Goal: Task Accomplishment & Management: Use online tool/utility

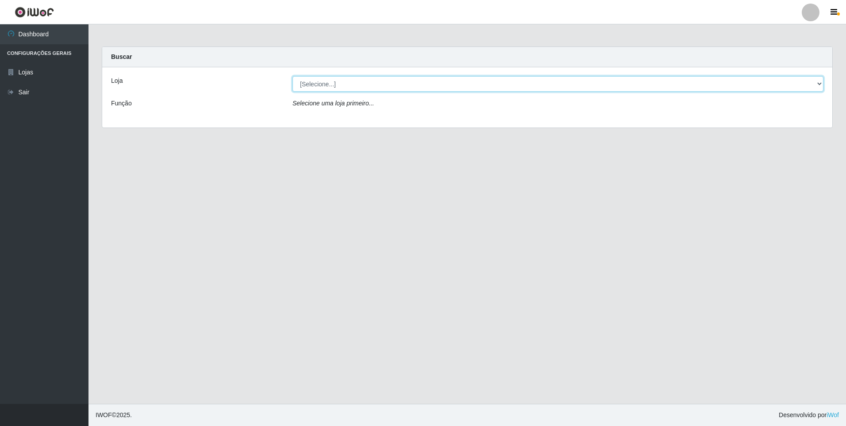
click at [327, 87] on select "[Selecione...] Atacado Vem - [STREET_ADDRESS]" at bounding box center [558, 83] width 531 height 15
select select "461"
click at [293, 76] on select "[Selecione...] Atacado Vem - [STREET_ADDRESS]" at bounding box center [558, 83] width 531 height 15
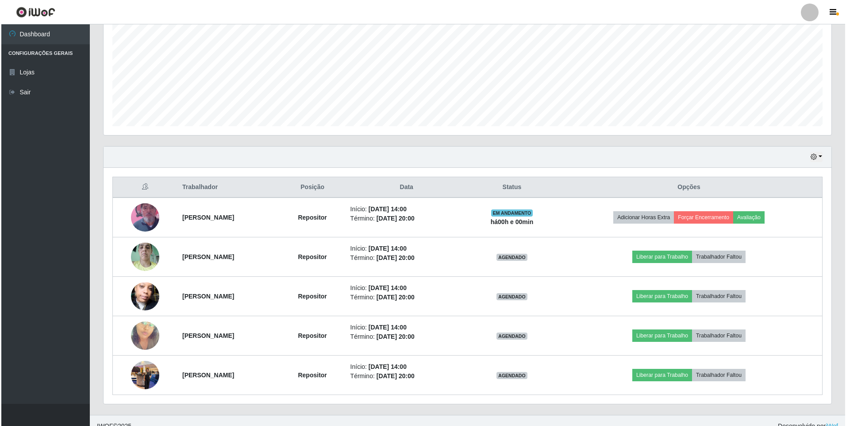
scroll to position [201, 0]
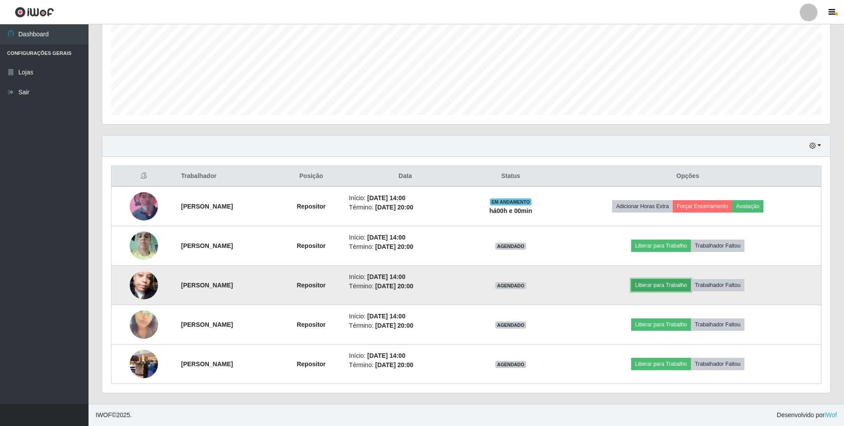
click at [674, 287] on button "Liberar para Trabalho" at bounding box center [661, 285] width 60 height 12
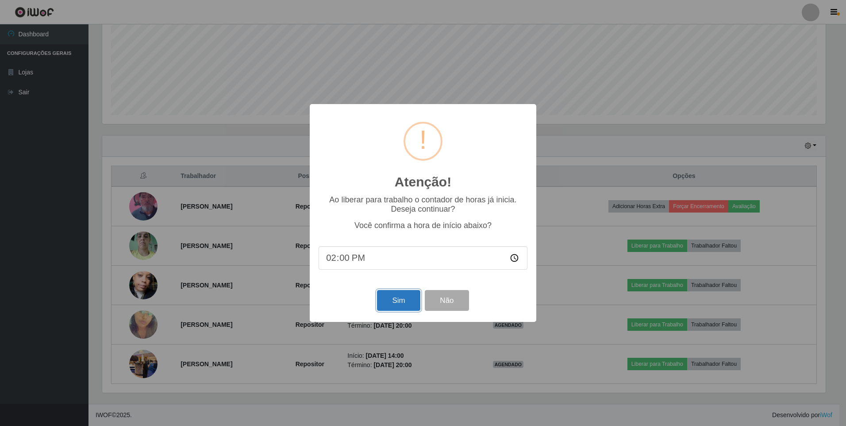
click at [406, 307] on button "Sim" at bounding box center [398, 300] width 43 height 21
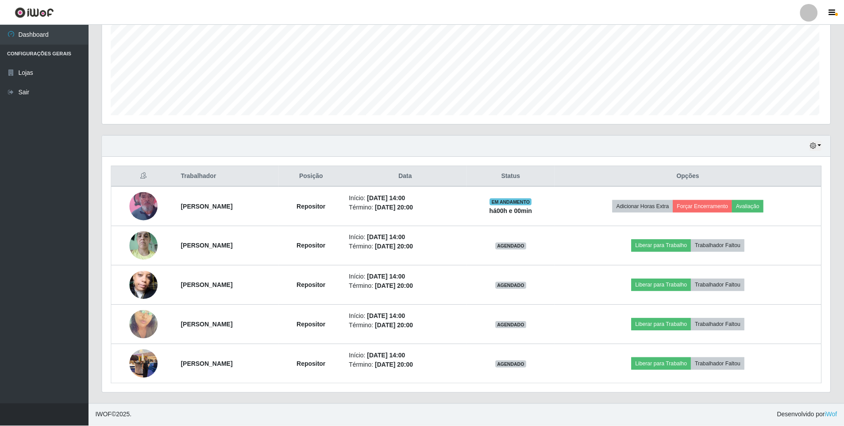
scroll to position [184, 728]
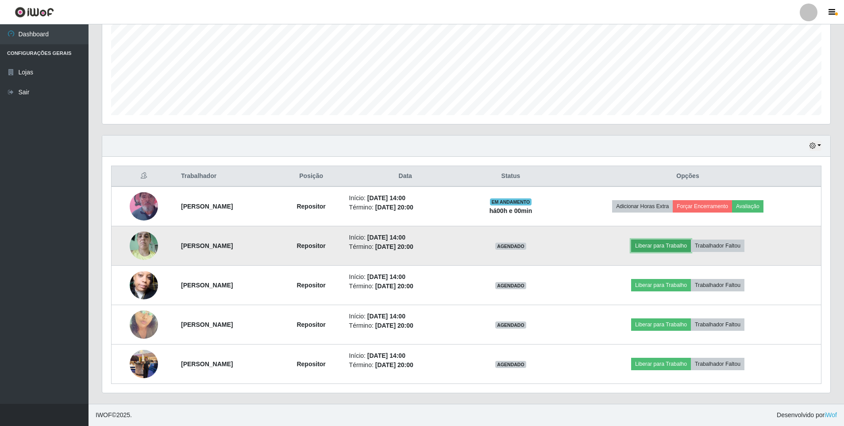
click at [663, 240] on button "Liberar para Trabalho" at bounding box center [661, 245] width 60 height 12
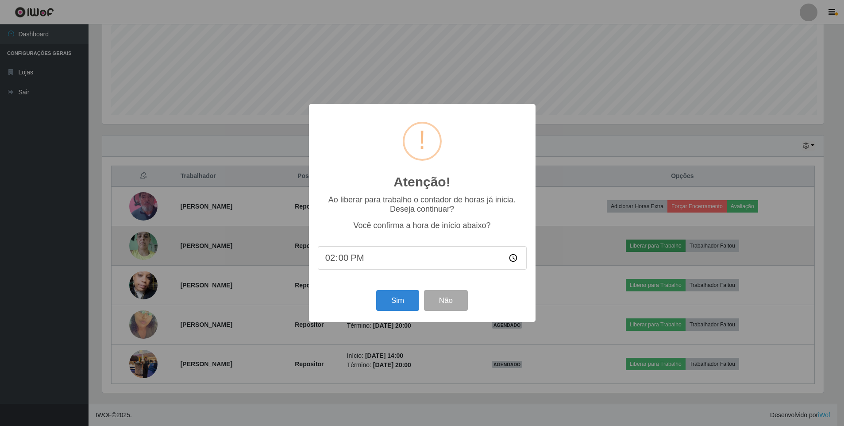
scroll to position [184, 724]
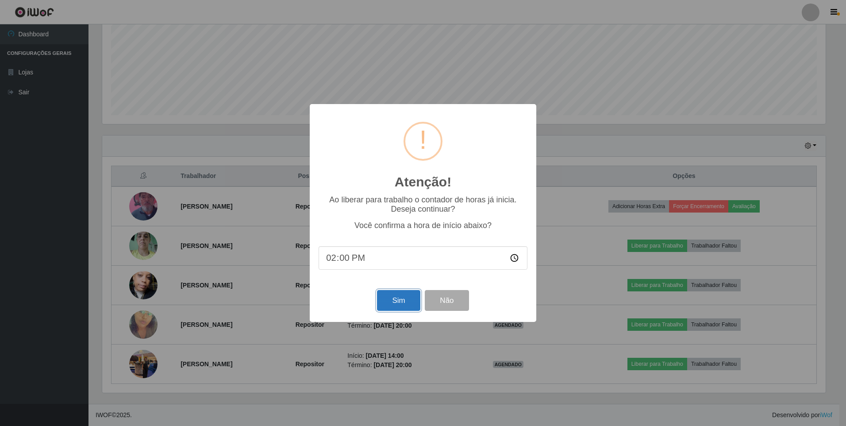
click at [398, 300] on button "Sim" at bounding box center [398, 300] width 43 height 21
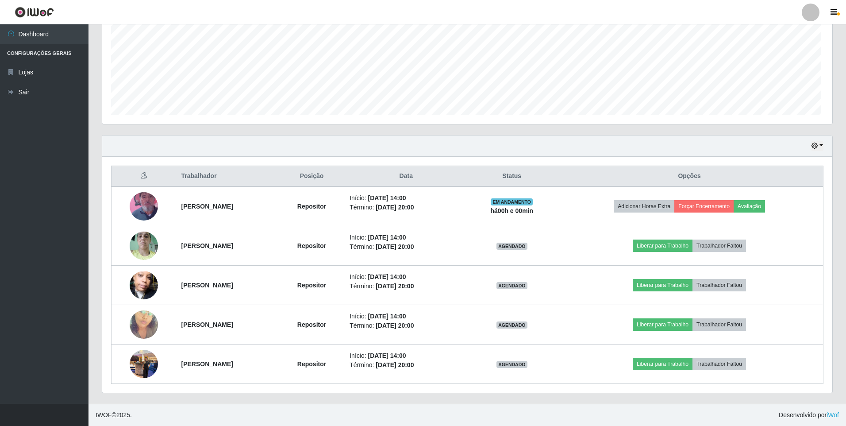
scroll to position [184, 728]
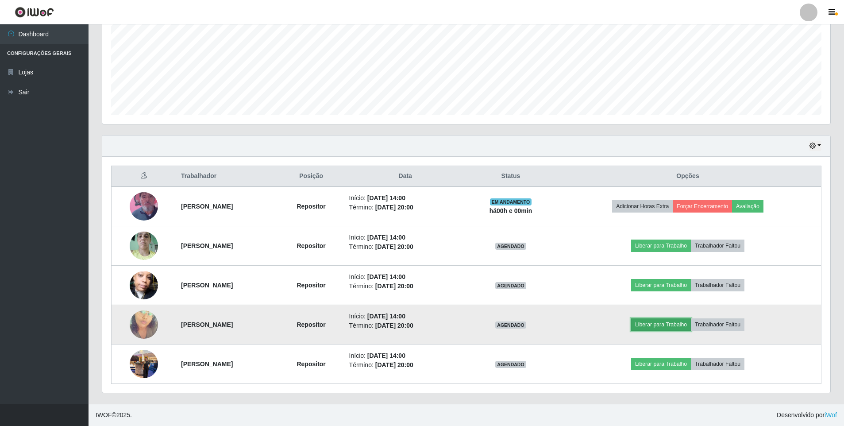
click at [675, 326] on button "Liberar para Trabalho" at bounding box center [661, 324] width 60 height 12
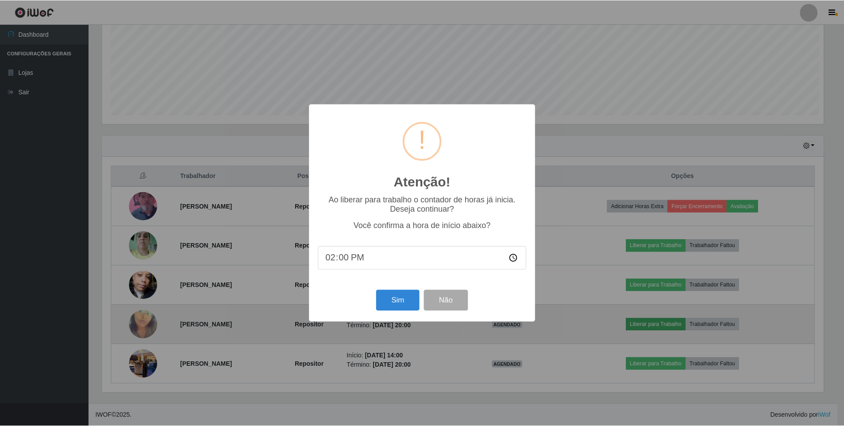
scroll to position [184, 724]
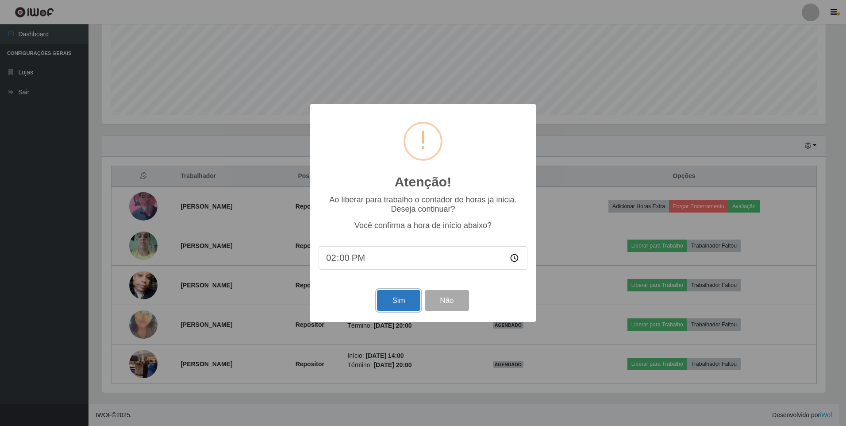
click at [410, 303] on button "Sim" at bounding box center [398, 300] width 43 height 21
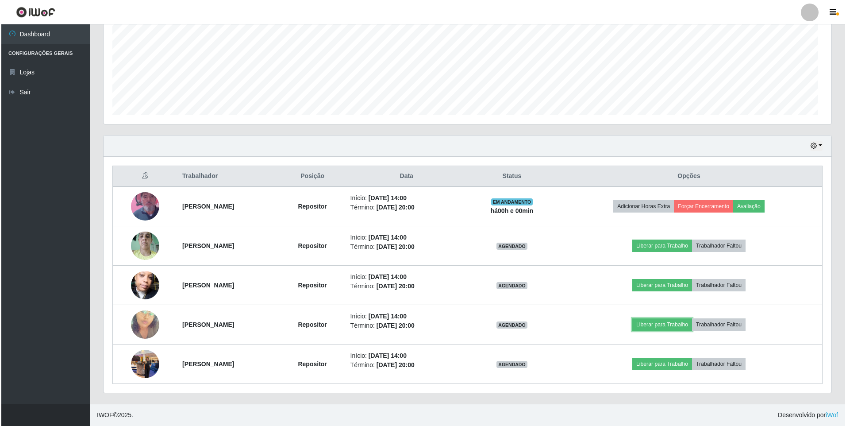
scroll to position [184, 728]
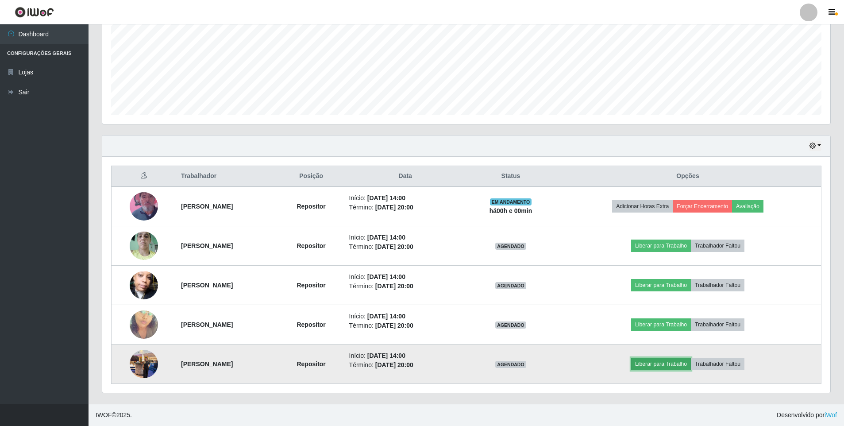
click at [678, 366] on button "Liberar para Trabalho" at bounding box center [661, 364] width 60 height 12
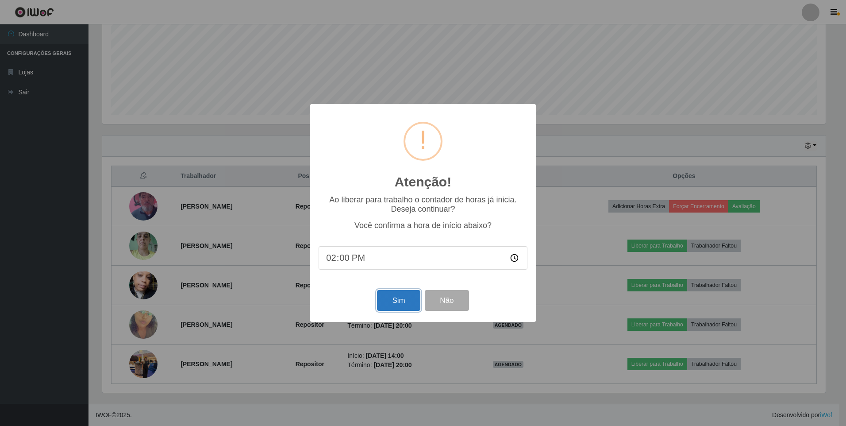
click at [401, 303] on button "Sim" at bounding box center [398, 300] width 43 height 21
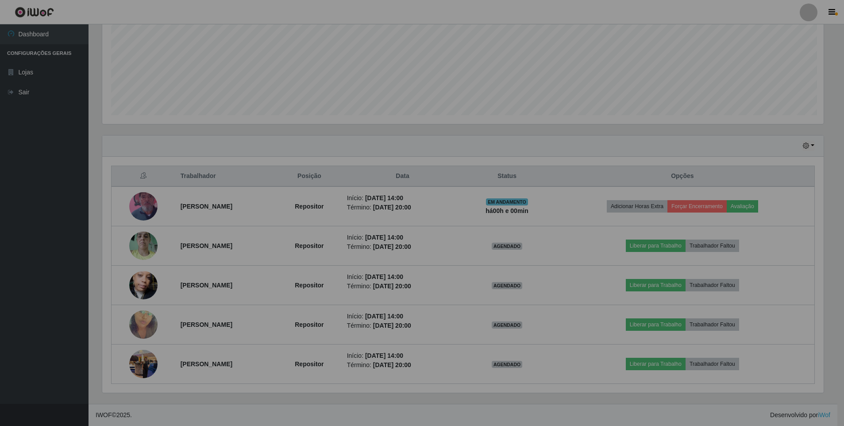
scroll to position [184, 728]
